Goal: Task Accomplishment & Management: Manage account settings

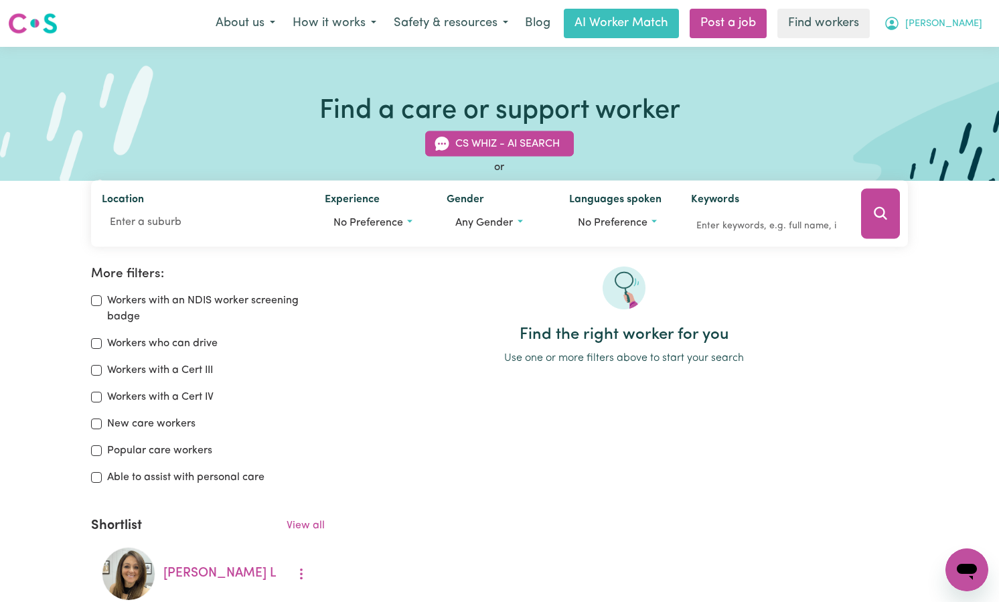
click at [974, 22] on span "[PERSON_NAME]" at bounding box center [943, 24] width 77 height 15
click at [939, 54] on link "My Dashboard" at bounding box center [938, 52] width 106 height 25
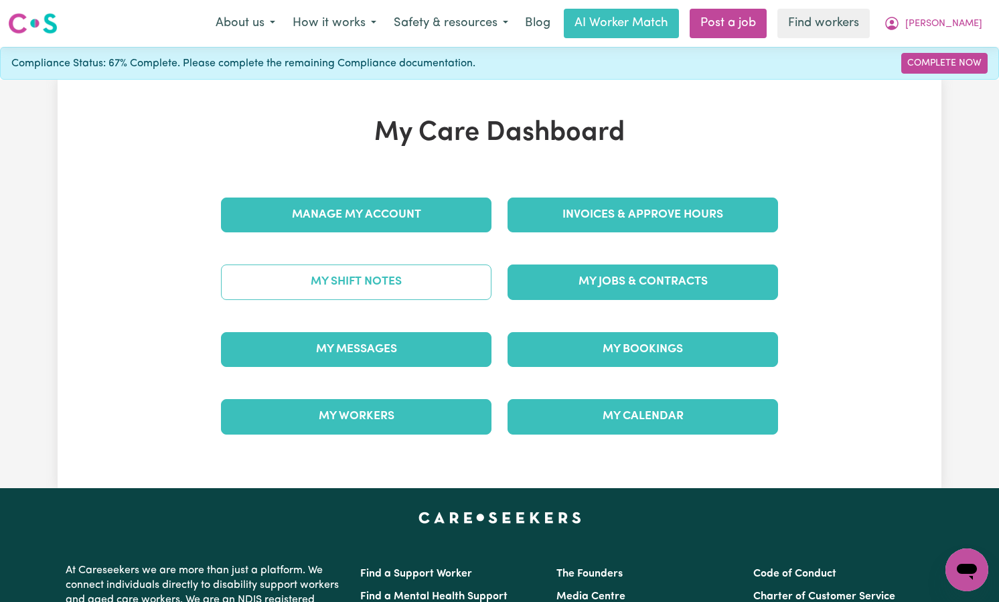
click at [384, 288] on link "My Shift Notes" at bounding box center [356, 282] width 271 height 35
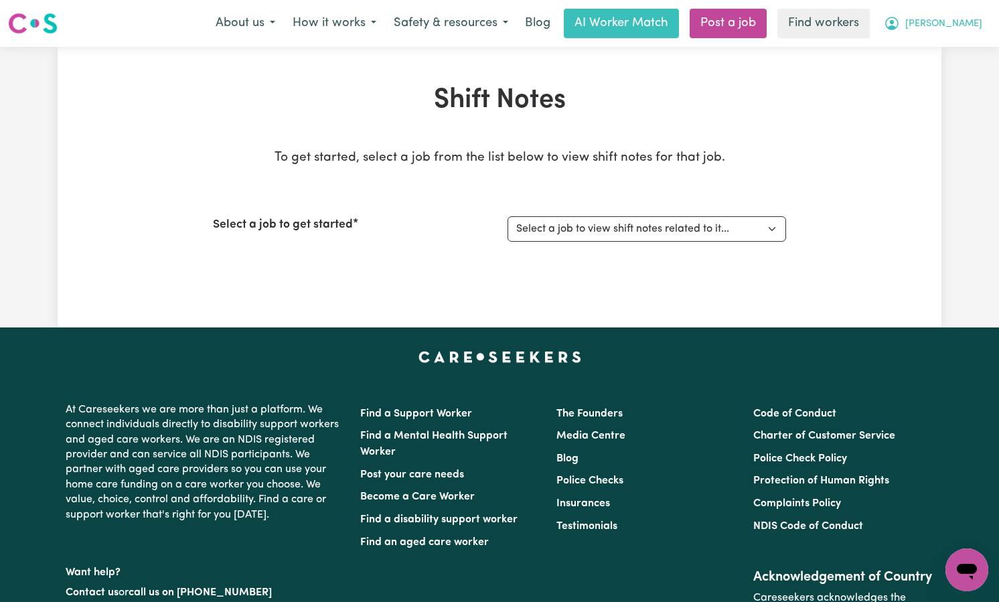
click at [970, 27] on span "[PERSON_NAME]" at bounding box center [943, 24] width 77 height 15
click at [957, 46] on link "My Dashboard" at bounding box center [938, 52] width 106 height 25
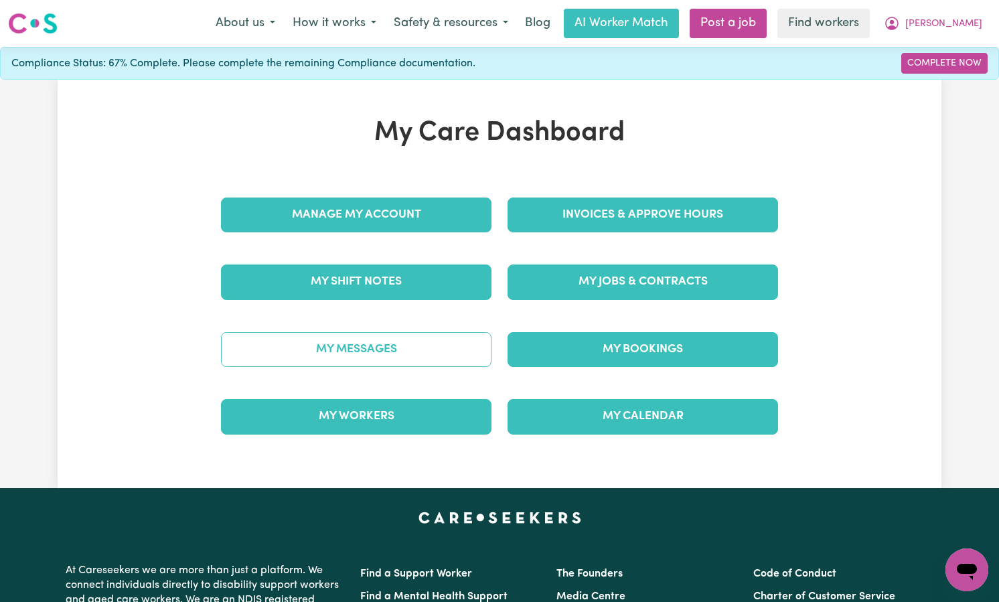
click at [408, 350] on link "My Messages" at bounding box center [356, 349] width 271 height 35
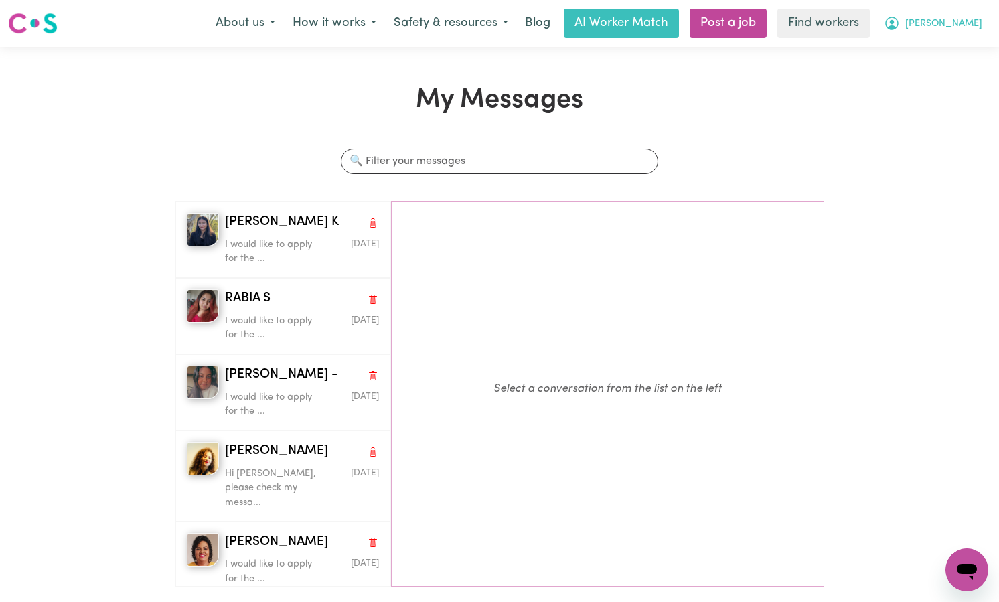
click at [973, 29] on span "[PERSON_NAME]" at bounding box center [943, 24] width 77 height 15
click at [949, 52] on link "My Dashboard" at bounding box center [938, 52] width 106 height 25
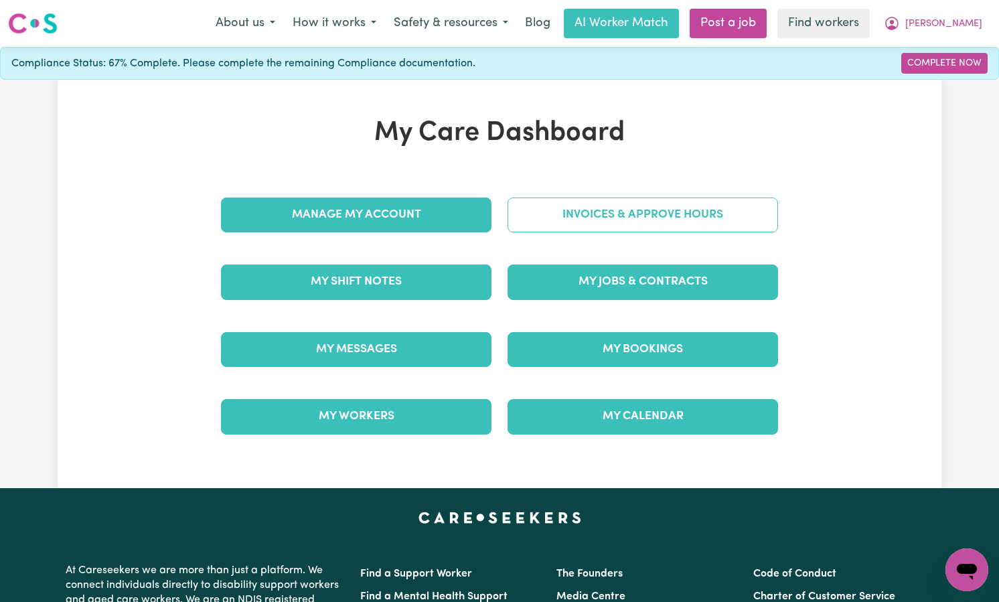
click at [625, 224] on link "Invoices & Approve Hours" at bounding box center [643, 215] width 271 height 35
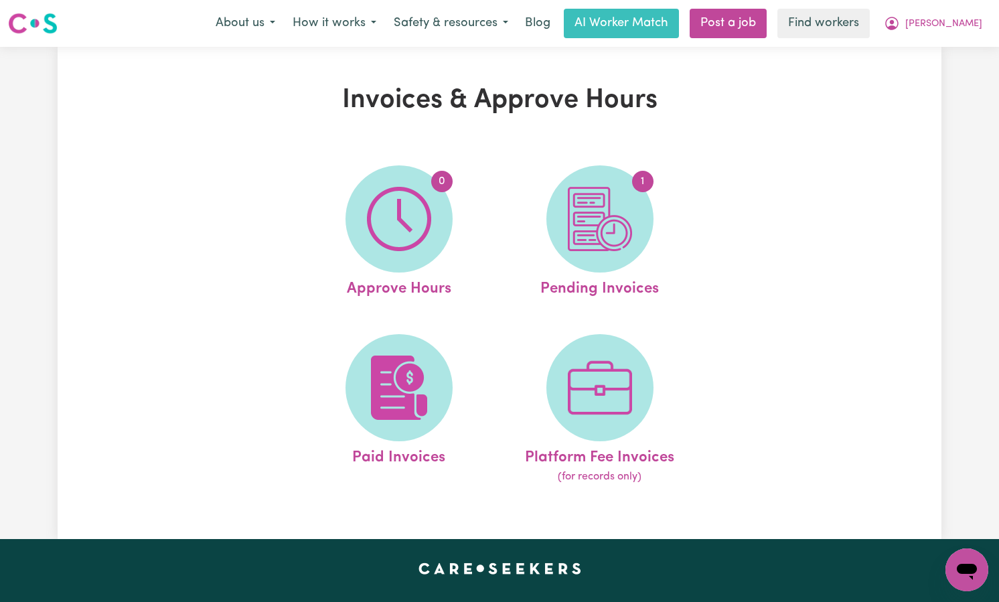
click at [625, 224] on img at bounding box center [600, 219] width 64 height 64
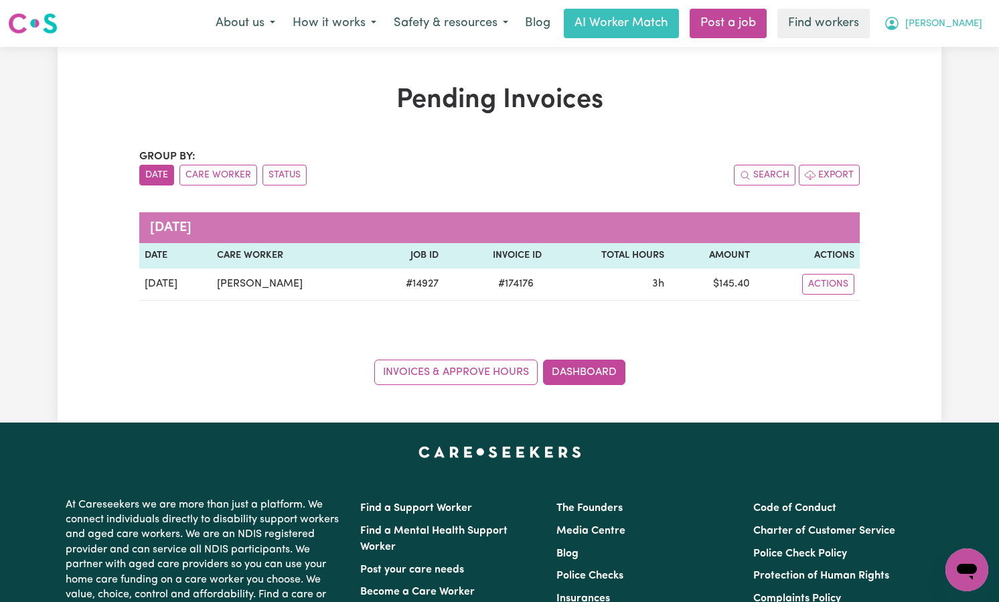
click at [966, 27] on span "[PERSON_NAME]" at bounding box center [943, 24] width 77 height 15
click at [950, 45] on link "My Dashboard" at bounding box center [938, 52] width 106 height 25
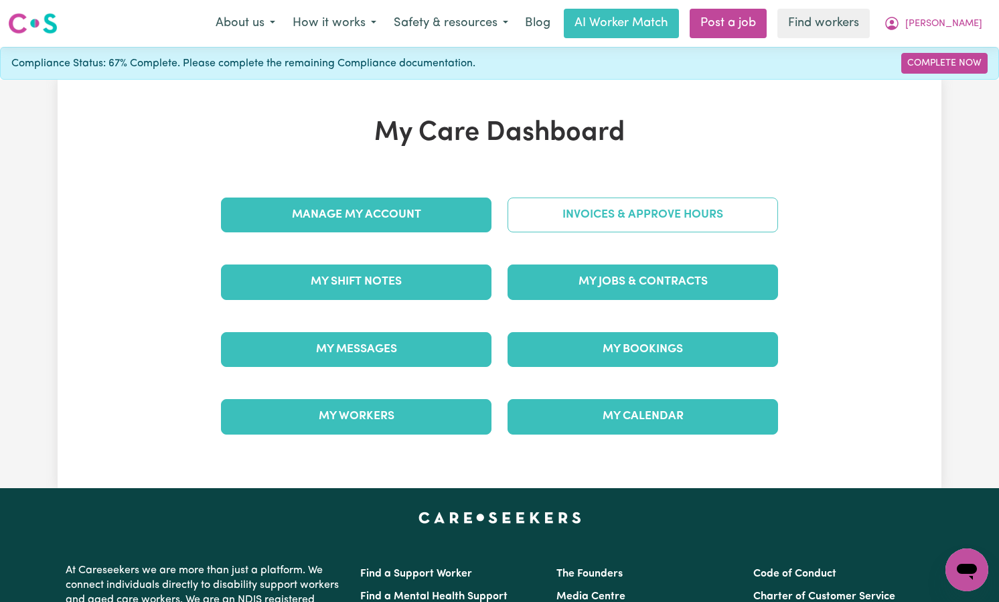
click at [649, 214] on link "Invoices & Approve Hours" at bounding box center [643, 215] width 271 height 35
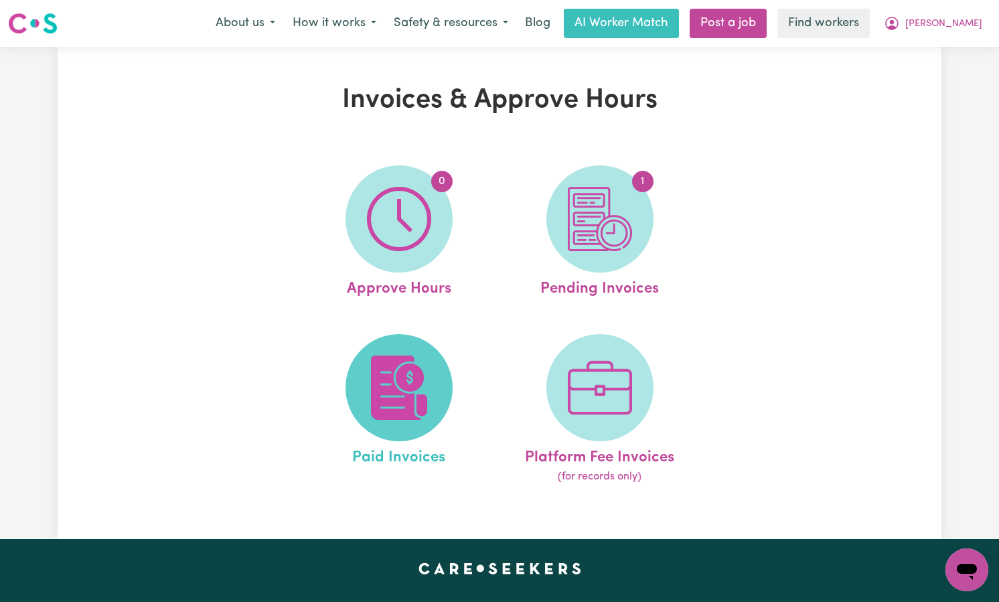
click at [420, 415] on img at bounding box center [399, 388] width 64 height 64
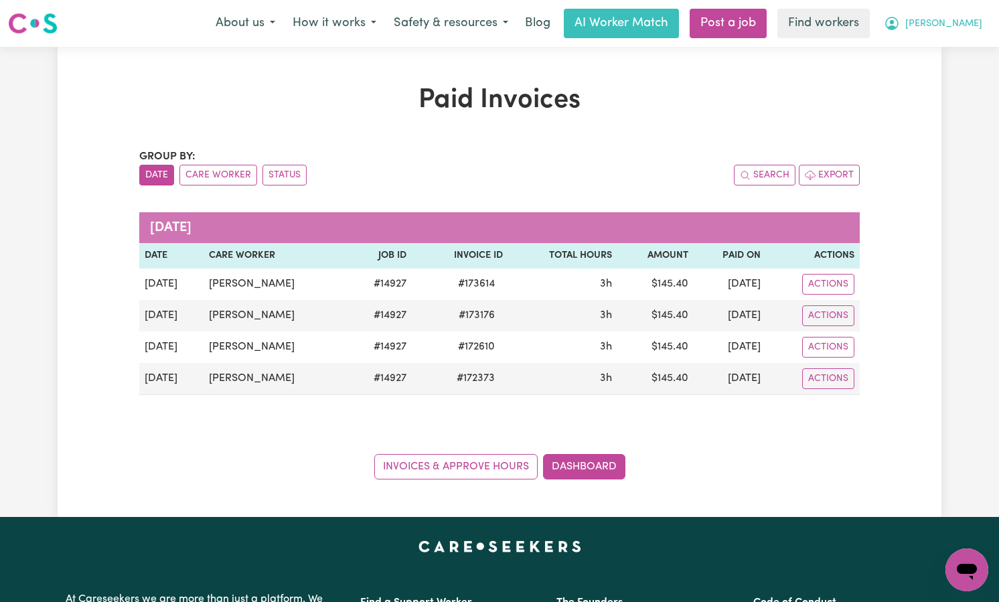
click at [976, 29] on span "[PERSON_NAME]" at bounding box center [943, 24] width 77 height 15
click at [950, 44] on link "My Dashboard" at bounding box center [938, 52] width 106 height 25
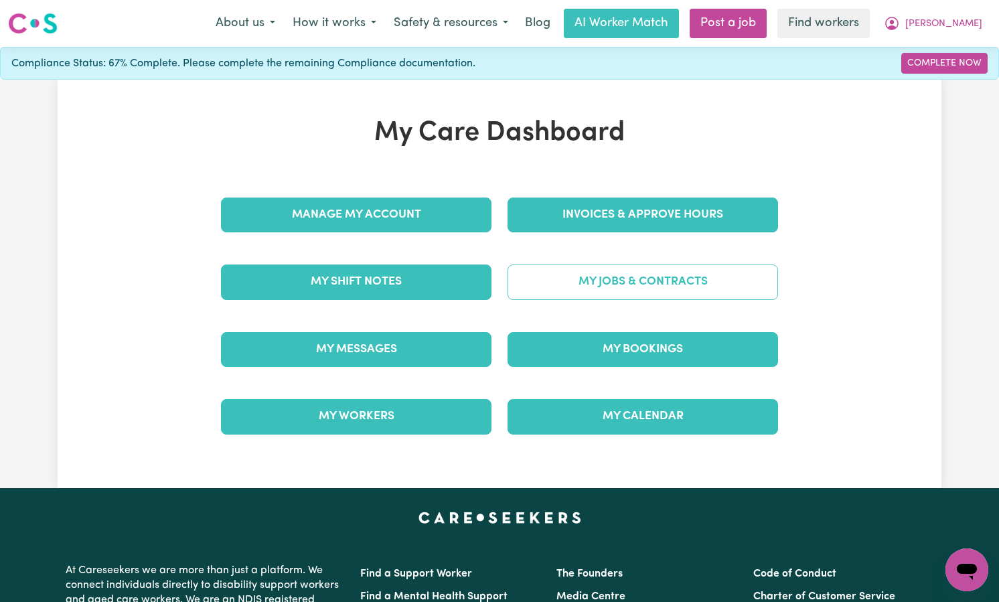
click at [660, 295] on link "My Jobs & Contracts" at bounding box center [643, 282] width 271 height 35
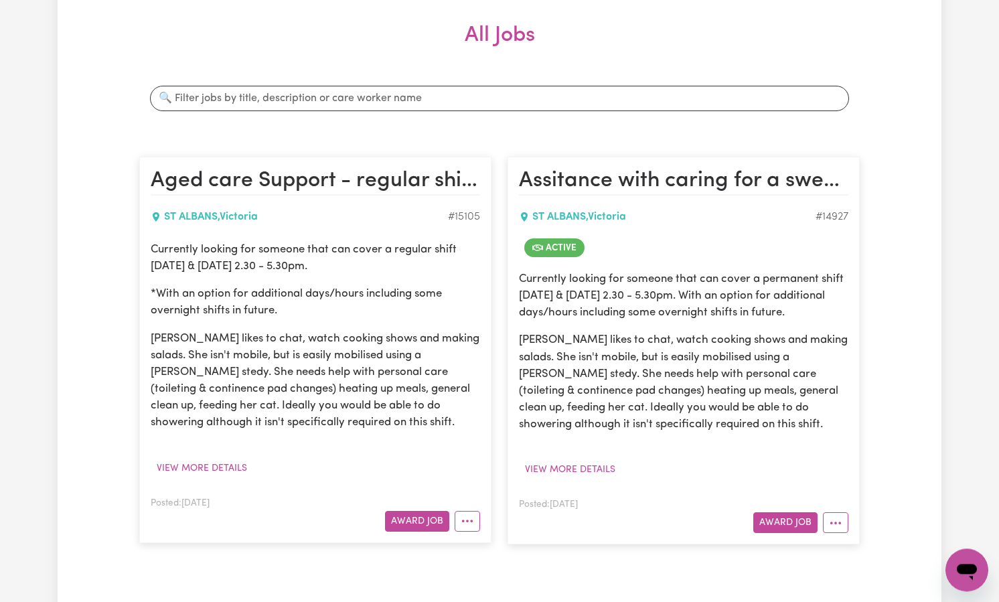
scroll to position [214, 0]
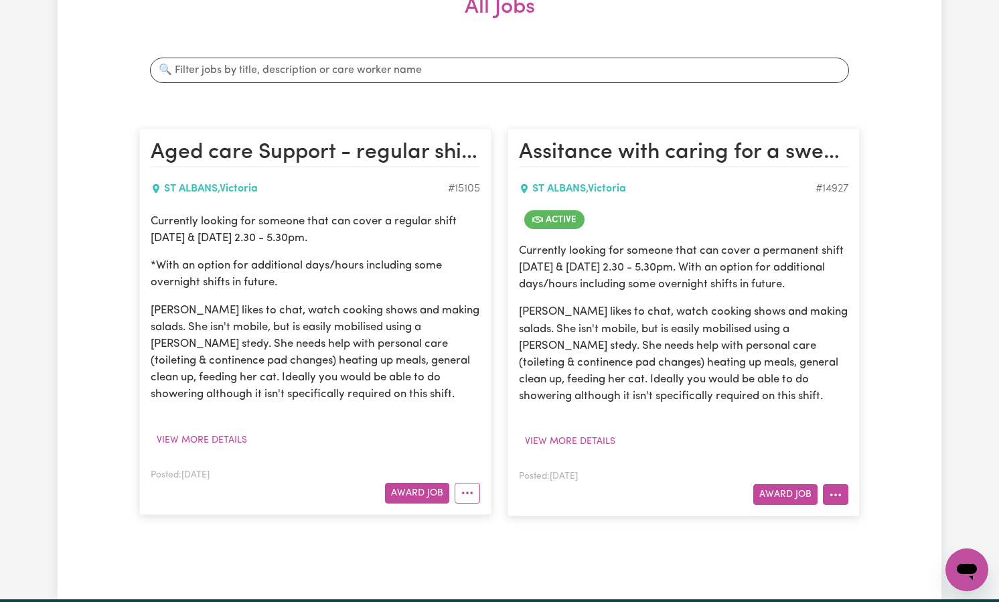
click at [839, 496] on button "More options" at bounding box center [835, 494] width 25 height 21
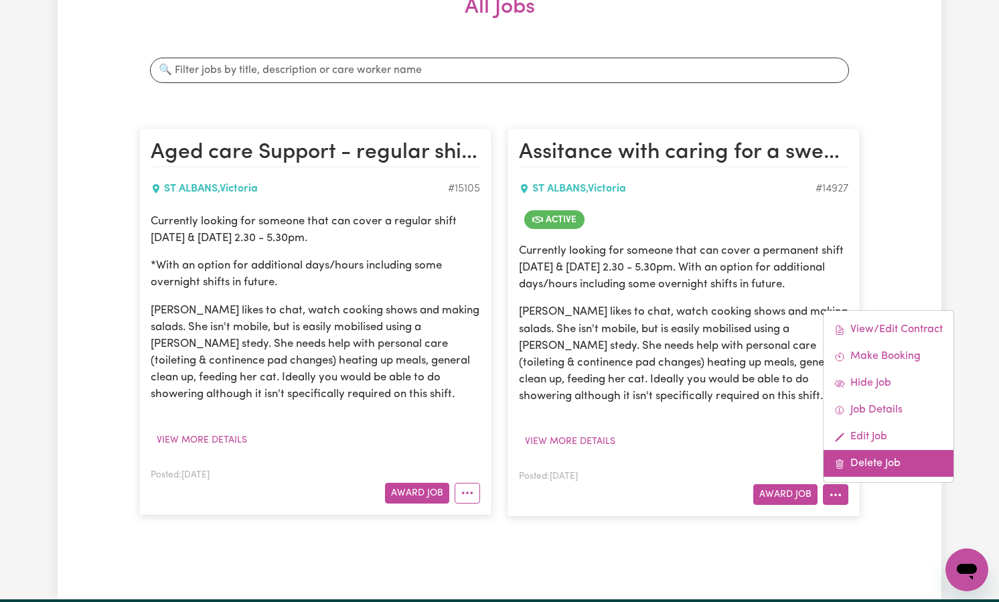
click at [855, 471] on link "Delete Job" at bounding box center [889, 463] width 130 height 27
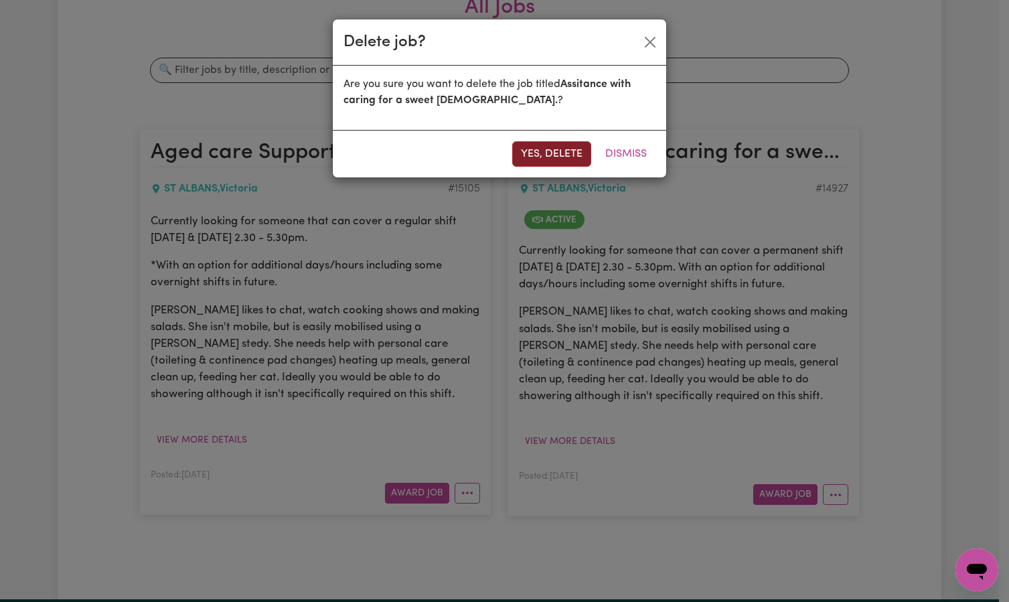
click at [551, 163] on button "Yes, delete" at bounding box center [551, 153] width 79 height 25
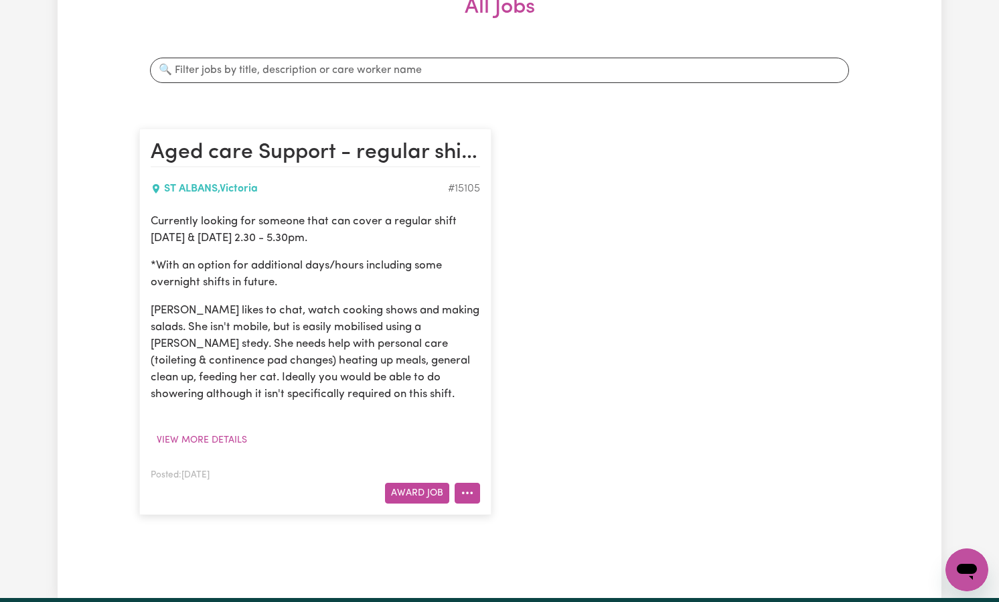
click at [467, 492] on button "More options" at bounding box center [467, 493] width 25 height 21
click at [515, 384] on link "Hide Job" at bounding box center [508, 381] width 106 height 27
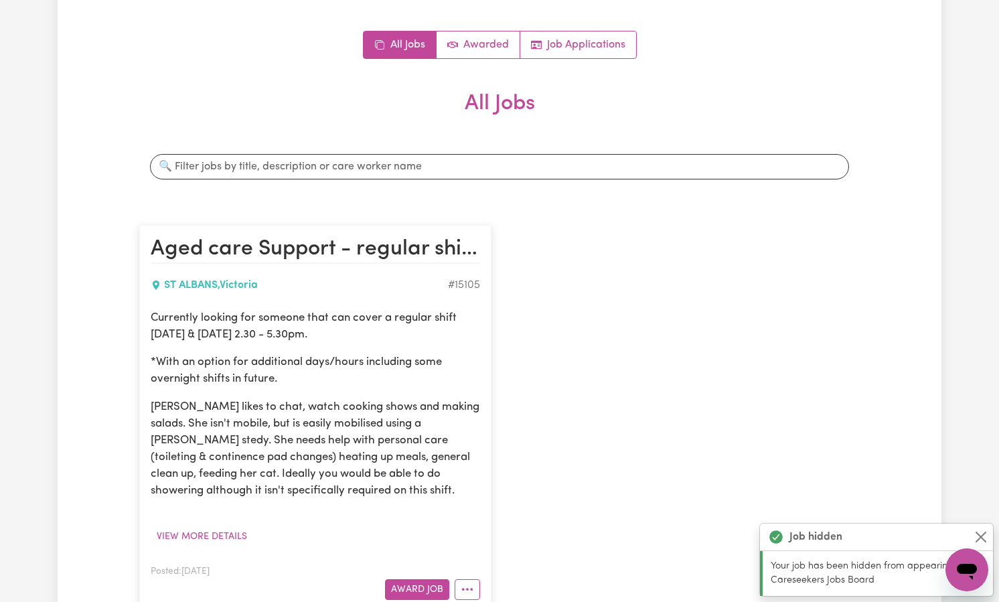
scroll to position [0, 0]
